Goal: Find specific page/section: Find specific page/section

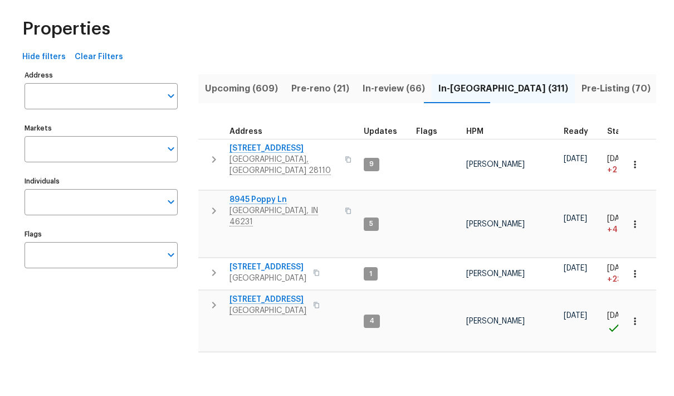
click at [116, 136] on input "Address" at bounding box center [93, 138] width 136 height 26
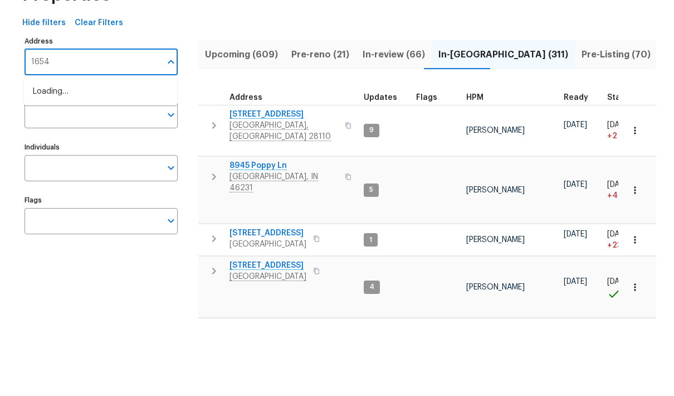
type input "1654"
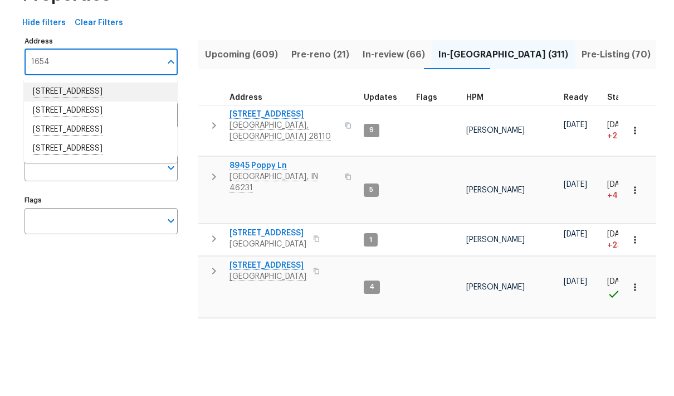
click at [123, 158] on li "[STREET_ADDRESS]" at bounding box center [100, 167] width 153 height 19
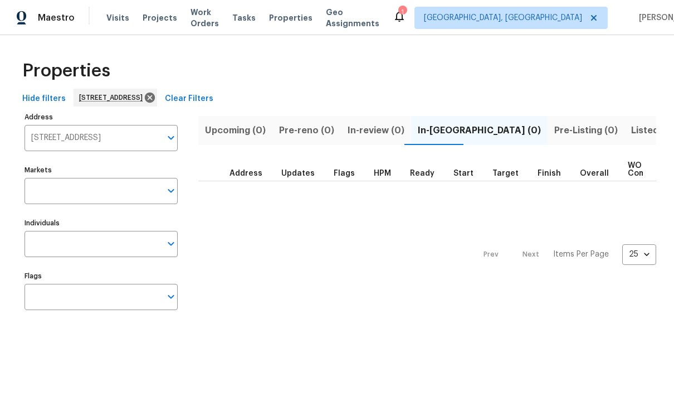
click at [631, 130] on span "Listed (1)" at bounding box center [651, 131] width 40 height 16
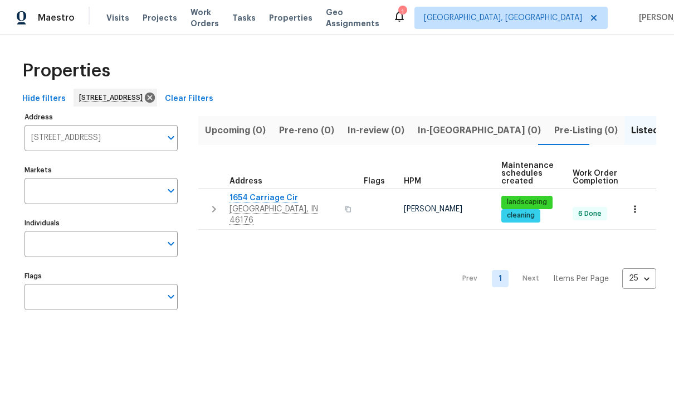
click at [258, 198] on span "1654 Carriage Cir" at bounding box center [284, 197] width 109 height 11
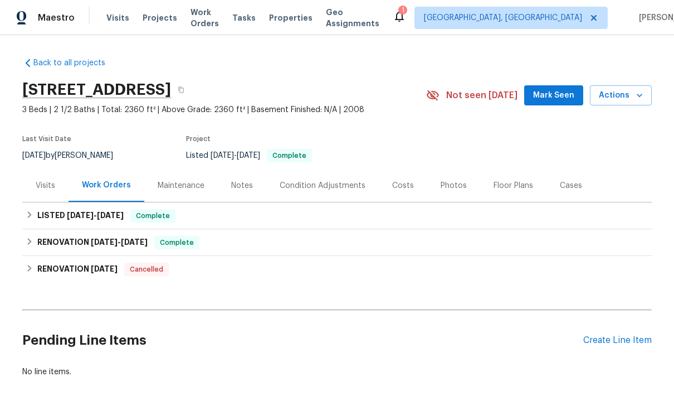
click at [409, 192] on div "Costs" at bounding box center [403, 185] width 48 height 33
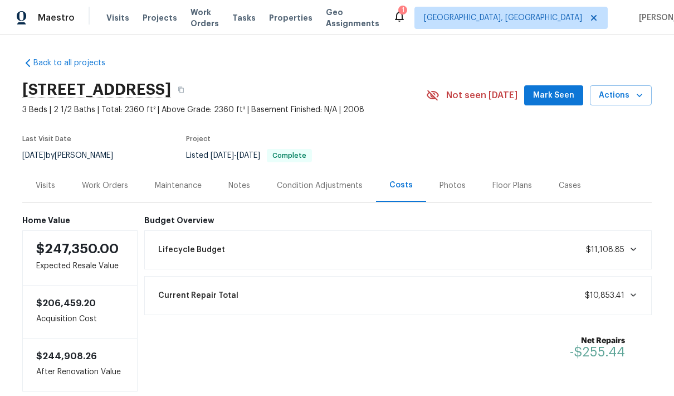
click at [98, 185] on div "Work Orders" at bounding box center [105, 185] width 46 height 11
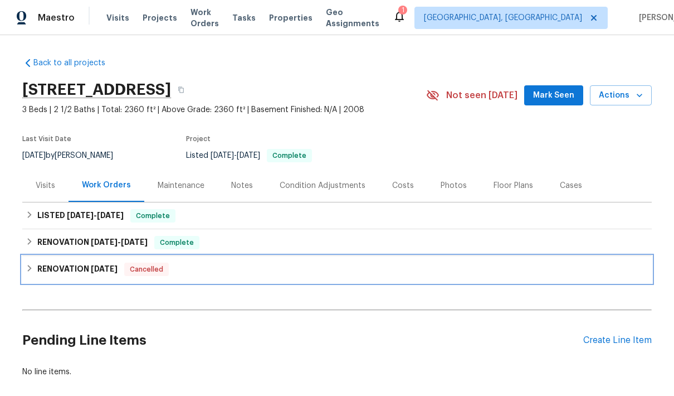
click at [28, 266] on icon at bounding box center [30, 268] width 8 height 8
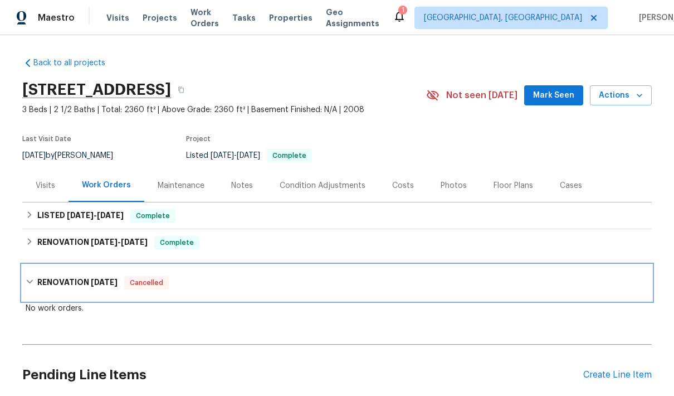
click at [26, 277] on div "RENOVATION 12/19/23 Cancelled" at bounding box center [337, 282] width 623 height 13
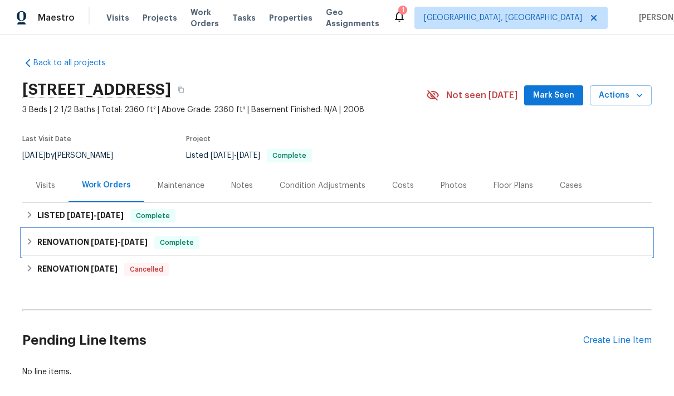
click at [31, 241] on icon at bounding box center [30, 241] width 4 height 7
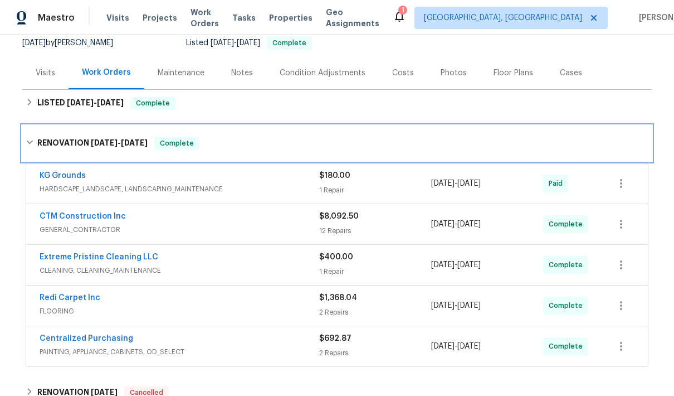
scroll to position [121, 0]
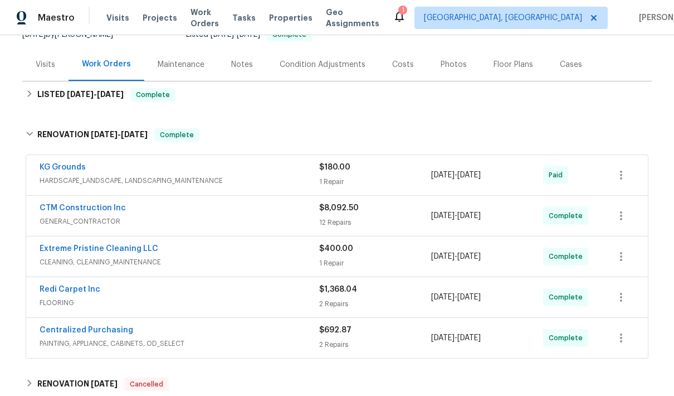
click at [163, 215] on div "CTM Construction Inc" at bounding box center [180, 208] width 280 height 13
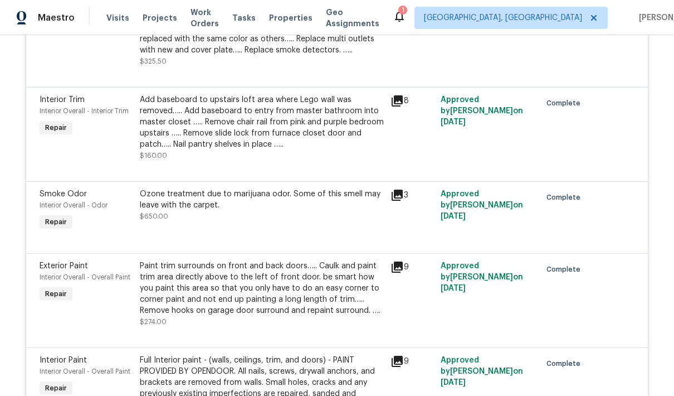
scroll to position [997, 0]
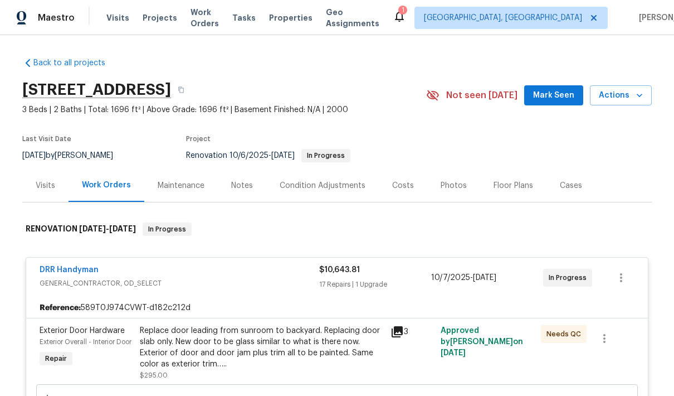
scroll to position [889, 0]
